Goal: Find specific page/section: Find specific page/section

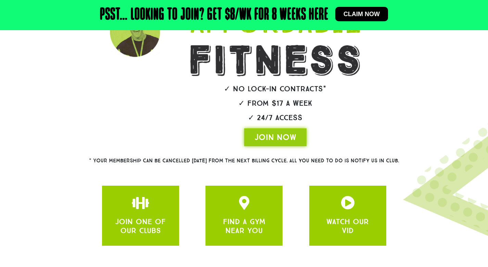
scroll to position [157, 0]
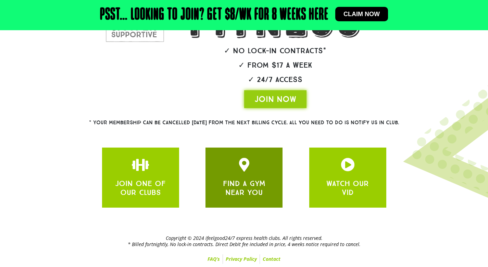
click at [251, 167] on icon "JOIN ONE OF OUR CLUBS" at bounding box center [244, 165] width 14 height 14
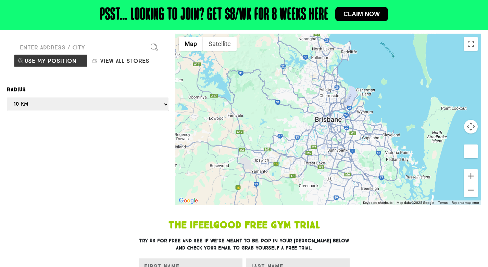
scroll to position [84, 0]
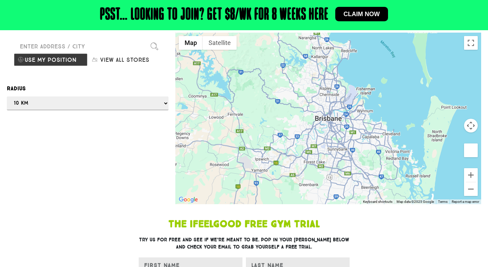
click at [333, 128] on div at bounding box center [328, 118] width 306 height 171
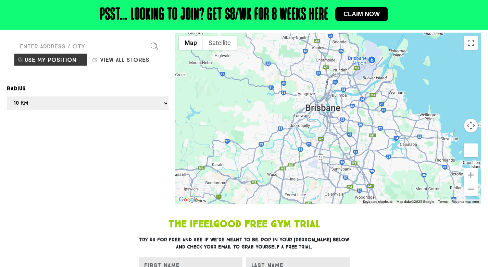
click at [60, 99] on select "Any 1 km 5 km 10 km 50 km 100 km 500 km" at bounding box center [88, 103] width 162 height 14
select select "100"
click at [7, 96] on select "Any 1 km 5 km 10 km 50 km 100 km 500 km" at bounding box center [88, 103] width 162 height 14
click at [61, 59] on div at bounding box center [244, 133] width 488 height 267
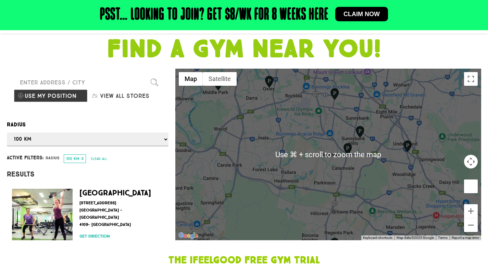
scroll to position [46, 0]
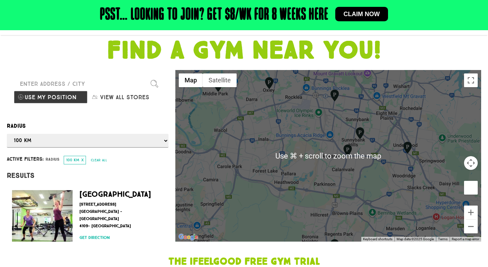
click at [276, 101] on div at bounding box center [328, 155] width 306 height 171
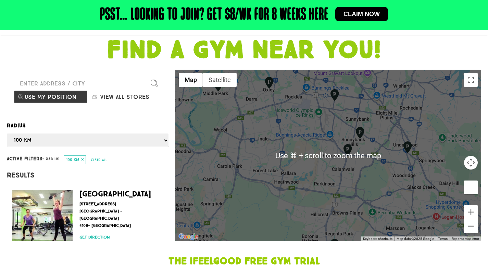
click at [270, 86] on img "Oxley" at bounding box center [269, 82] width 12 height 13
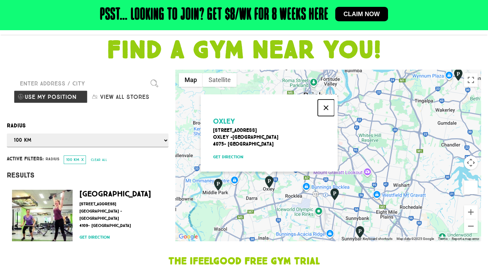
click at [326, 102] on button "Close" at bounding box center [326, 107] width 16 height 16
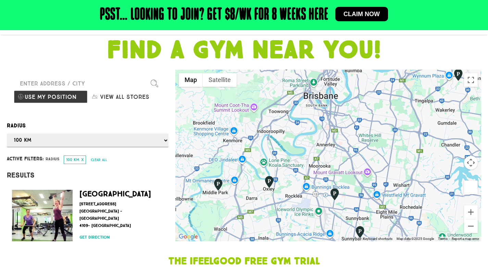
click at [270, 178] on img "Oxley" at bounding box center [269, 181] width 12 height 13
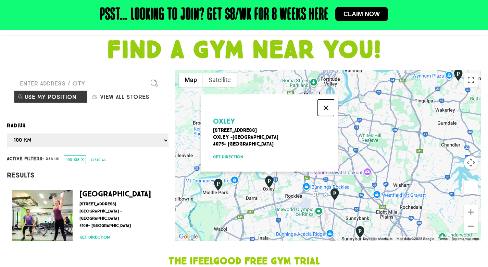
click at [328, 100] on button "Close" at bounding box center [326, 107] width 16 height 16
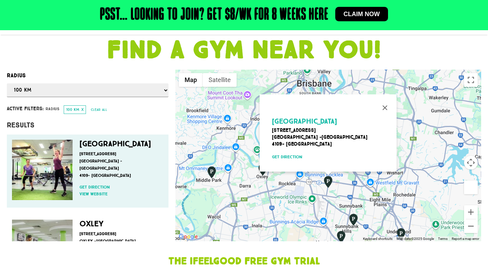
scroll to position [88, 0]
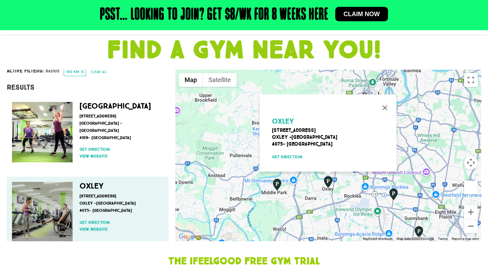
click at [89, 205] on p "[STREET_ADDRESS]" at bounding box center [119, 203] width 81 height 22
click at [49, 227] on img at bounding box center [42, 212] width 61 height 61
click at [99, 230] on link "View website" at bounding box center [119, 229] width 81 height 6
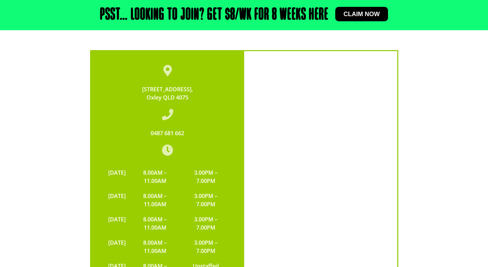
scroll to position [1358, 0]
